Goal: Information Seeking & Learning: Learn about a topic

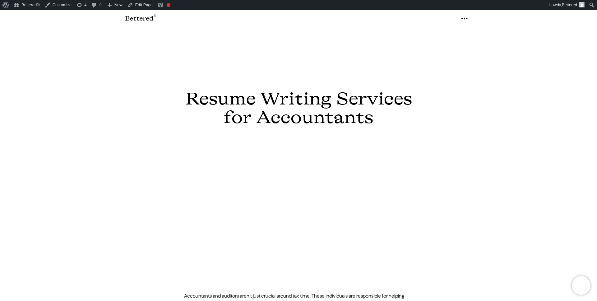
scroll to position [6, 0]
click at [466, 19] on icon "button" at bounding box center [463, 19] width 7 height 10
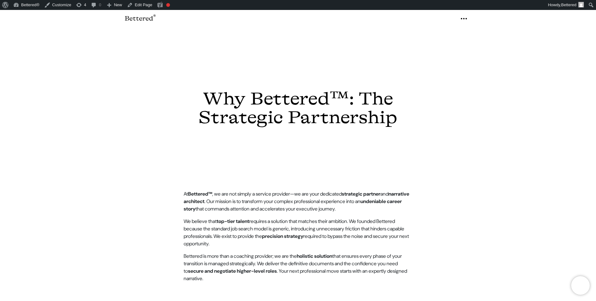
scroll to position [101, 0]
